Goal: Information Seeking & Learning: Check status

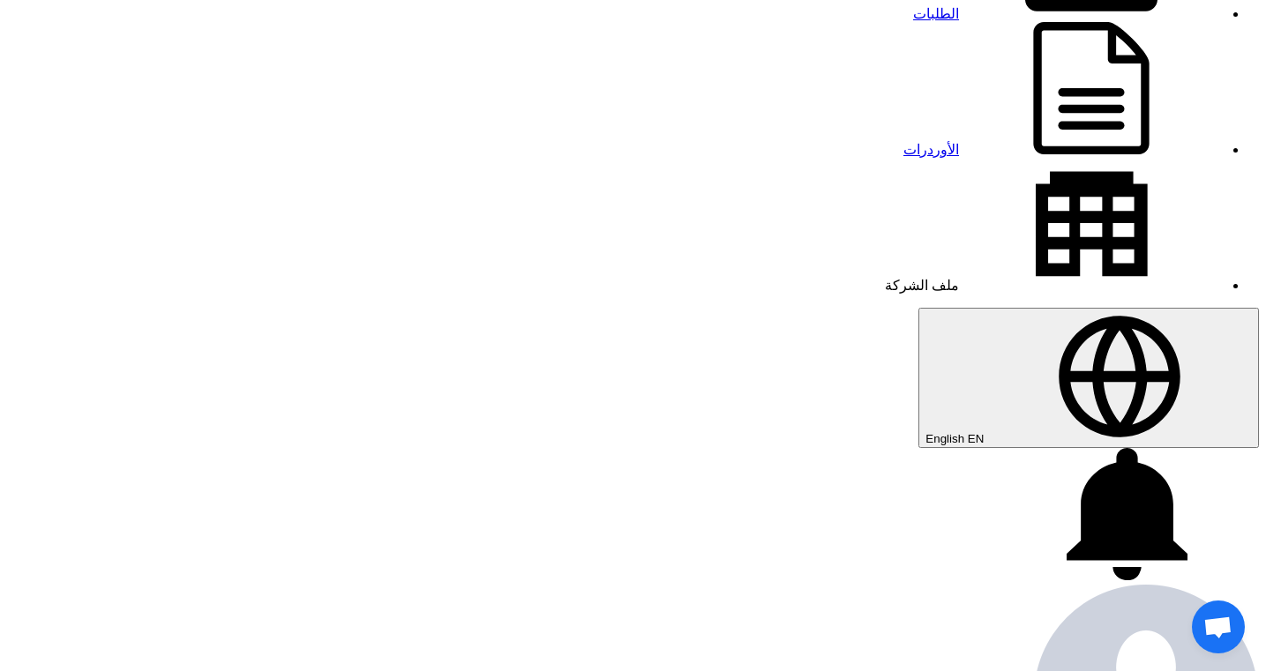
scroll to position [209, 0]
